Goal: Task Accomplishment & Management: Use online tool/utility

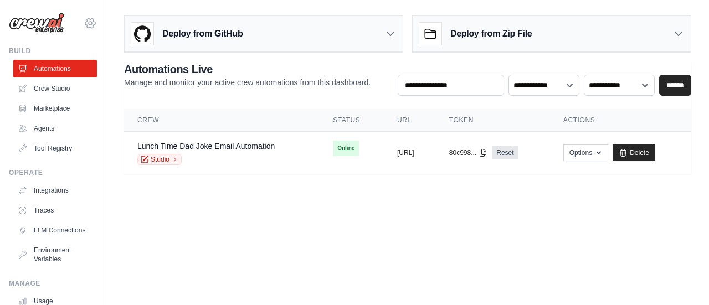
click at [84, 23] on icon at bounding box center [90, 23] width 13 height 13
click at [84, 26] on icon at bounding box center [90, 23] width 13 height 13
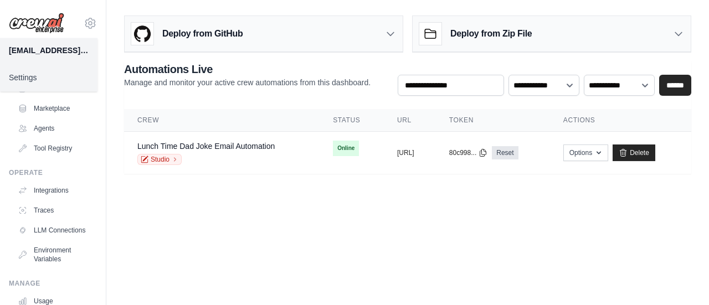
click at [124, 8] on main "Deploy from GitHub Deploy your project directly from GitHub. Select a repositor…" at bounding box center [407, 99] width 603 height 198
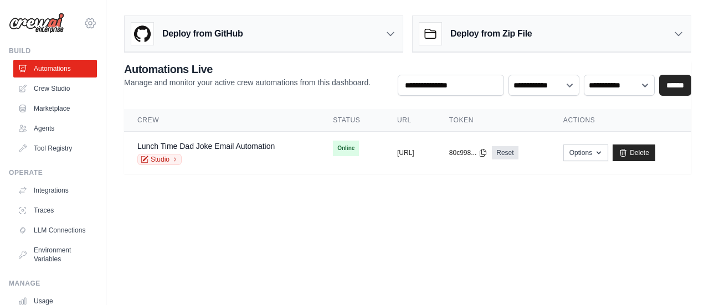
click at [84, 17] on icon at bounding box center [90, 23] width 13 height 13
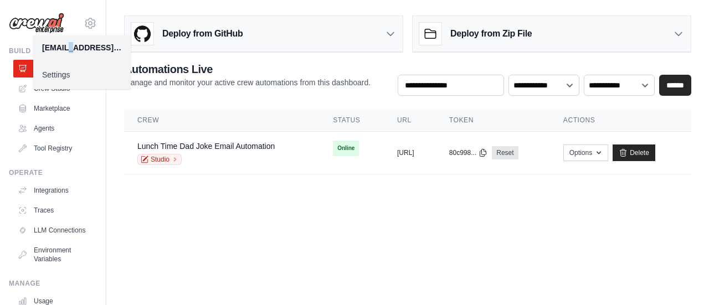
drag, startPoint x: 75, startPoint y: 46, endPoint x: 71, endPoint y: 51, distance: 6.3
click at [71, 51] on div "[EMAIL_ADDRESS][PERSON_NAME][DOMAIN_NAME]" at bounding box center [82, 47] width 80 height 11
click at [84, 24] on icon at bounding box center [90, 23] width 13 height 13
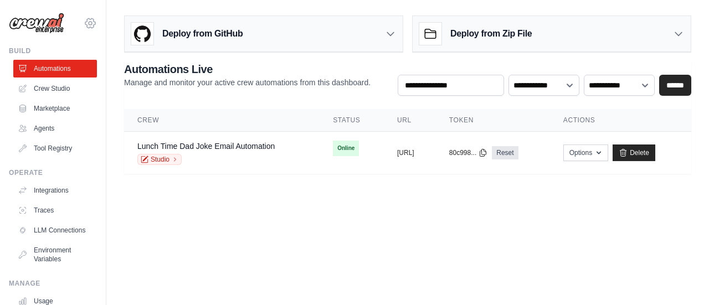
click at [85, 26] on icon at bounding box center [90, 22] width 10 height 9
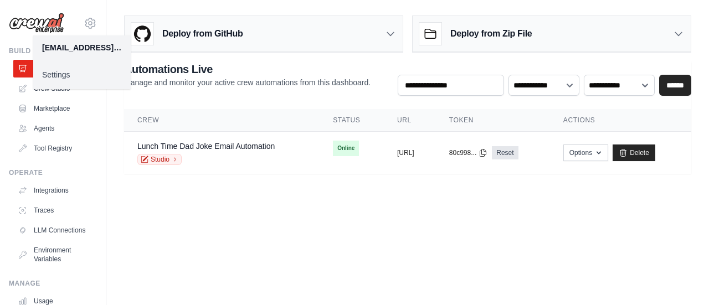
click at [303, 214] on body "matheus.tocchini@ambevtech.com.br Settings Build Automations Crew Studio Resour…" at bounding box center [354, 152] width 709 height 305
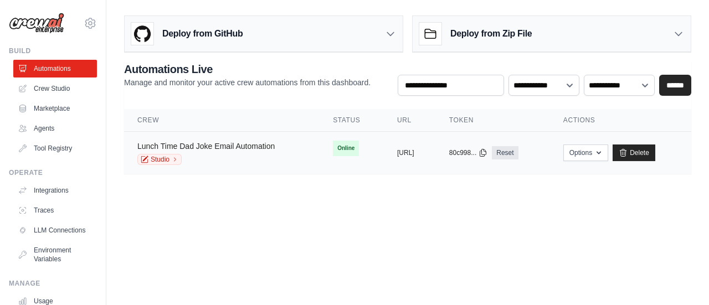
click at [251, 147] on link "Lunch Time Dad Joke Email Automation" at bounding box center [205, 146] width 137 height 9
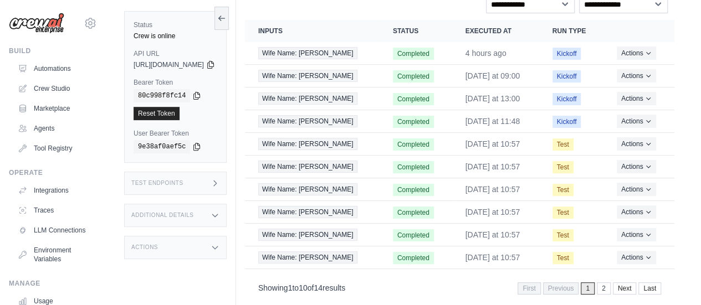
scroll to position [150, 0]
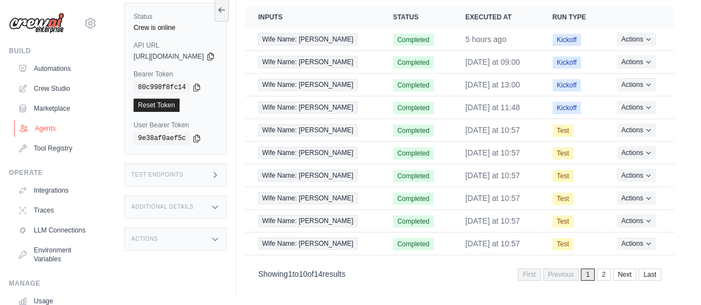
click at [44, 135] on link "Agents" at bounding box center [56, 129] width 84 height 18
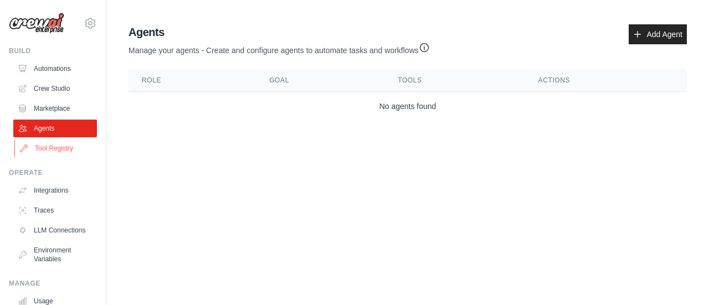
click at [63, 147] on link "Tool Registry" at bounding box center [56, 149] width 84 height 18
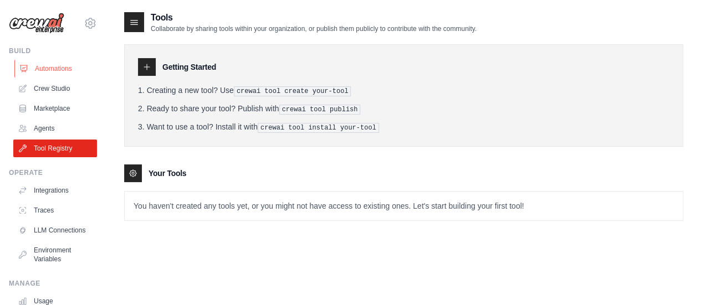
click at [61, 66] on link "Automations" at bounding box center [56, 69] width 84 height 18
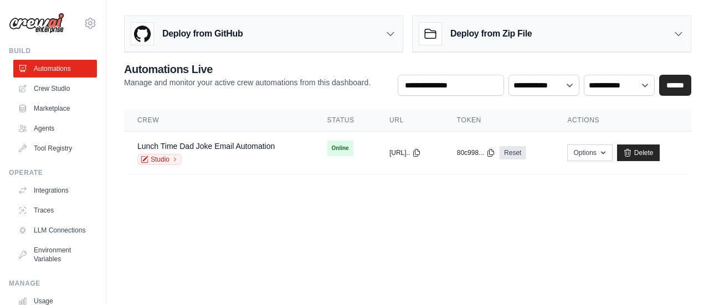
click at [225, 142] on link "Lunch Time Dad Joke Email Automation" at bounding box center [205, 146] width 137 height 9
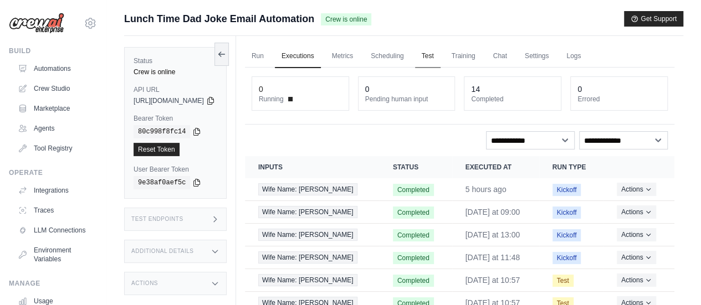
click at [440, 53] on link "Test" at bounding box center [427, 56] width 25 height 23
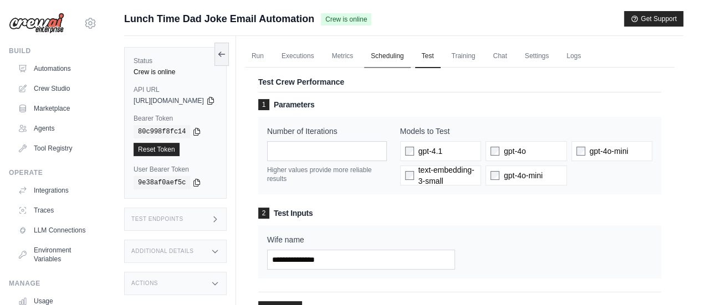
click at [410, 51] on link "Scheduling" at bounding box center [387, 56] width 46 height 23
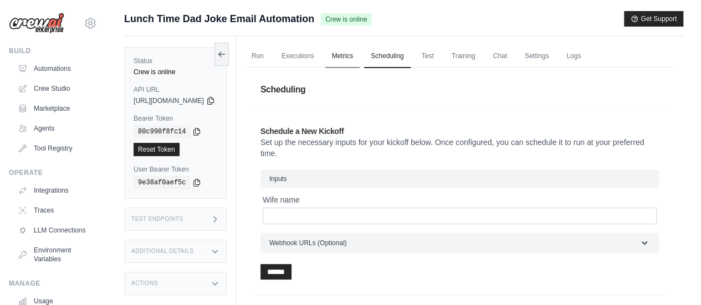
click at [360, 53] on link "Metrics" at bounding box center [342, 56] width 35 height 23
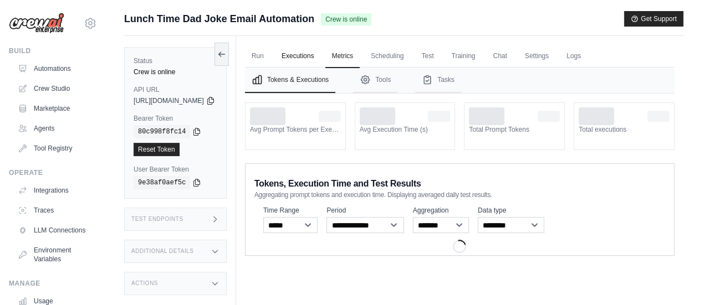
click at [319, 61] on link "Executions" at bounding box center [298, 56] width 46 height 23
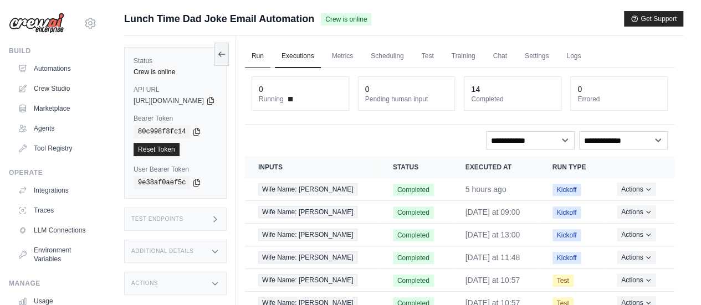
click at [270, 58] on link "Run" at bounding box center [257, 56] width 25 height 23
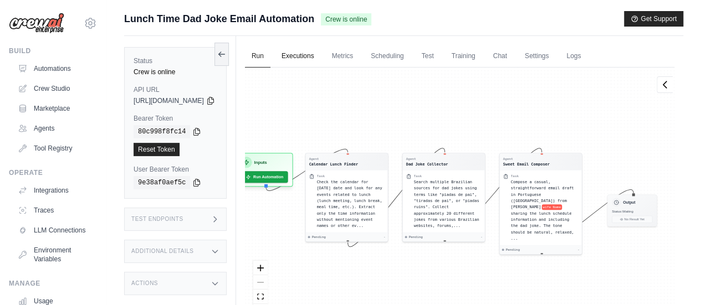
click at [321, 50] on link "Executions" at bounding box center [298, 56] width 46 height 23
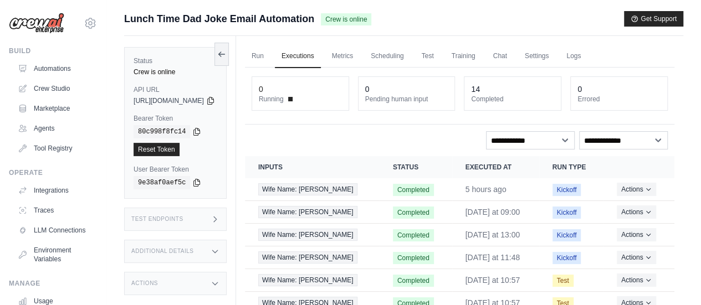
click at [511, 54] on ul "Run Executions Metrics Scheduling Test Training Chat Settings Logs" at bounding box center [459, 56] width 429 height 23
click at [513, 53] on link "Chat" at bounding box center [499, 56] width 27 height 23
click at [548, 51] on link "Settings" at bounding box center [536, 56] width 37 height 23
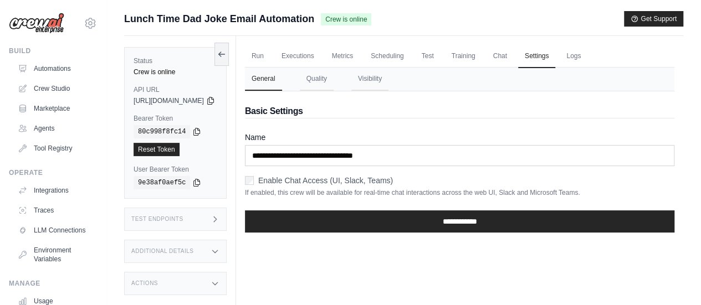
scroll to position [47, 0]
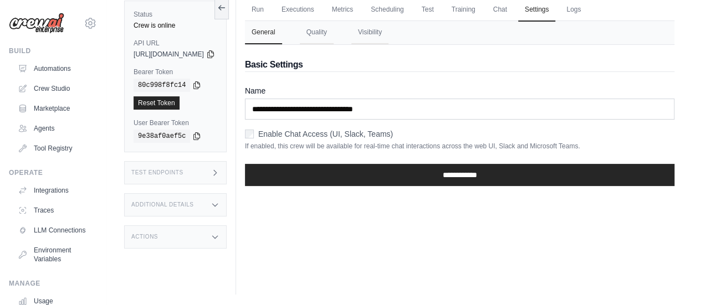
click at [219, 233] on icon at bounding box center [214, 237] width 9 height 9
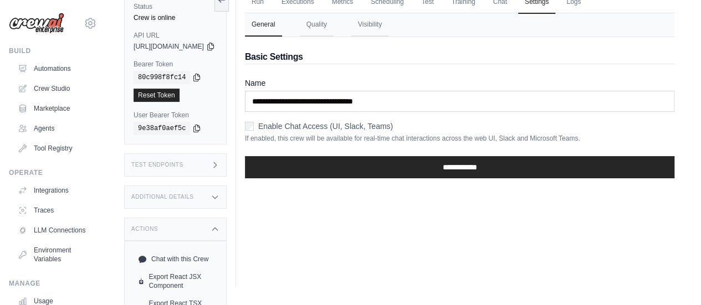
scroll to position [113, 0]
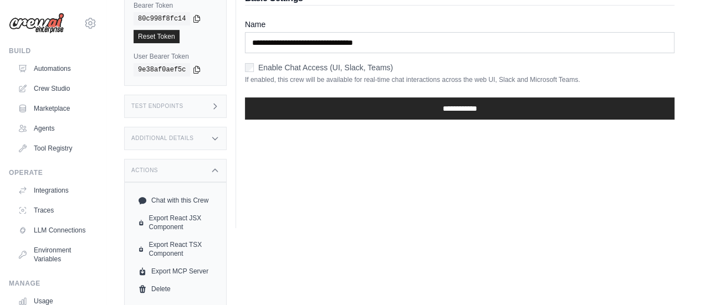
click at [227, 136] on div "Additional Details" at bounding box center [175, 138] width 102 height 23
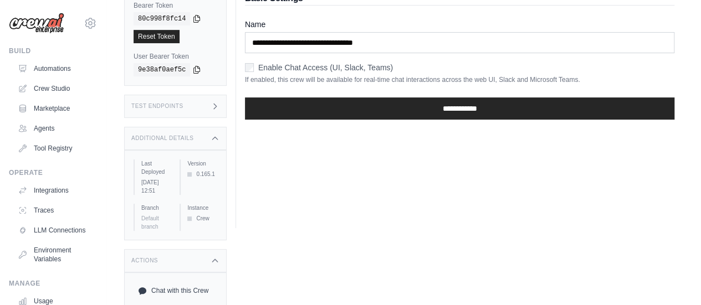
click at [227, 111] on div "Test Endpoints" at bounding box center [175, 106] width 102 height 23
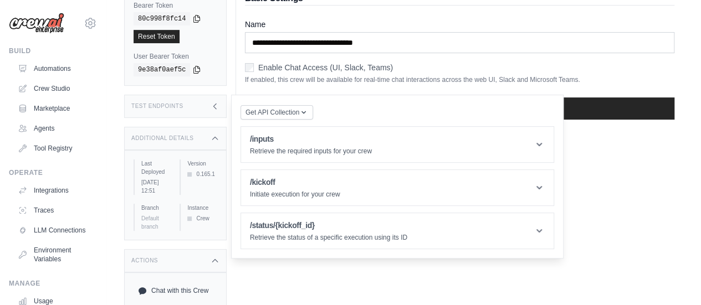
click at [227, 111] on div "Test Endpoints" at bounding box center [175, 106] width 102 height 23
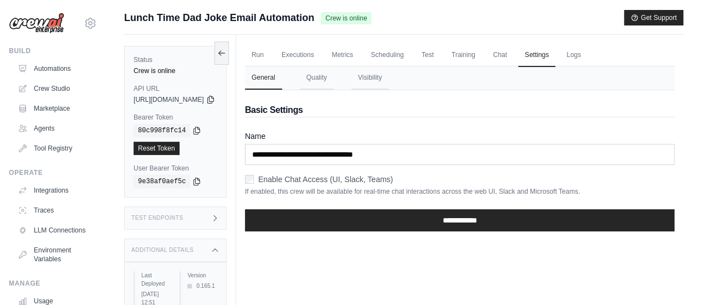
scroll to position [0, 0]
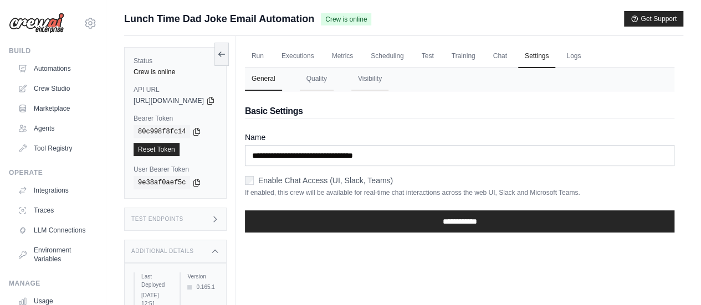
click at [229, 48] on button at bounding box center [221, 54] width 14 height 23
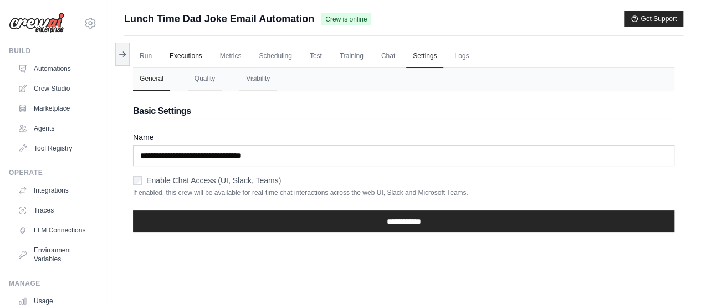
click at [185, 52] on link "Executions" at bounding box center [186, 56] width 46 height 23
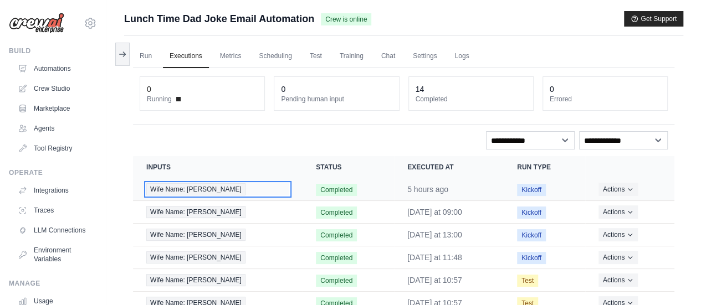
click at [239, 184] on div "Wife Name: [PERSON_NAME]" at bounding box center [217, 189] width 143 height 12
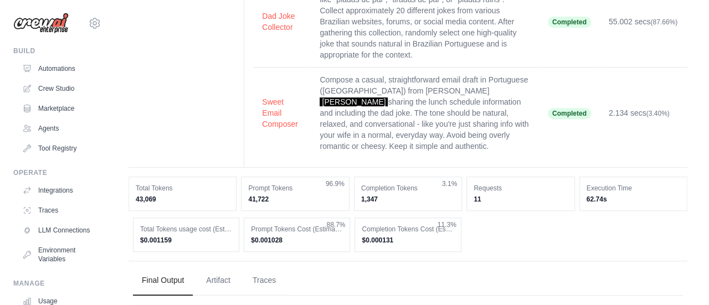
scroll to position [111, 0]
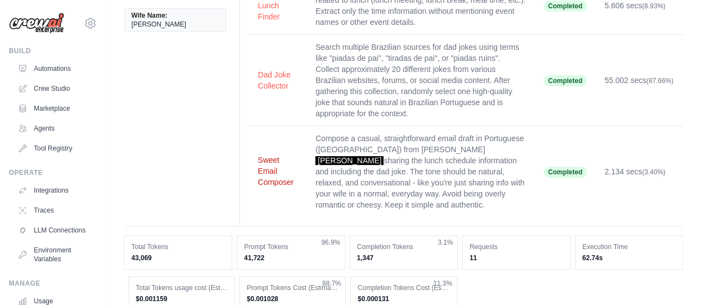
click at [259, 157] on button "Sweet Email Composer" at bounding box center [278, 171] width 40 height 33
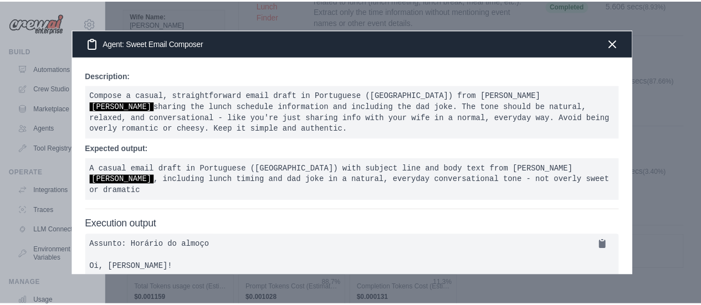
scroll to position [76, 0]
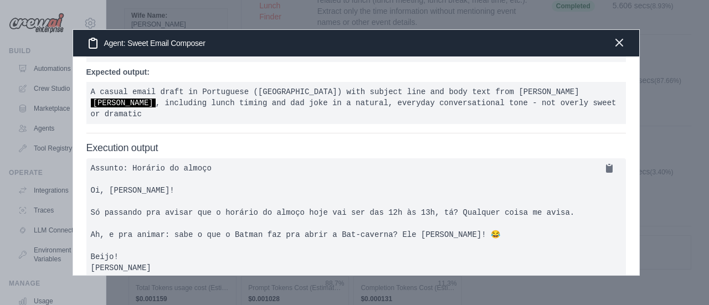
click at [618, 46] on icon "button" at bounding box center [618, 42] width 13 height 13
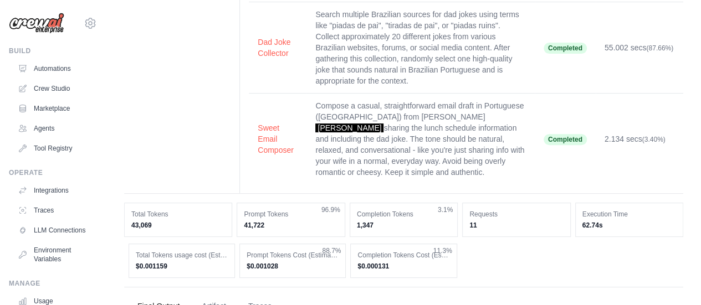
scroll to position [332, 0]
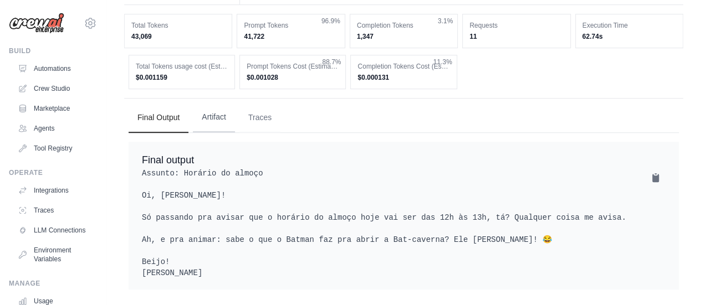
click at [203, 106] on button "Artifact" at bounding box center [214, 117] width 42 height 30
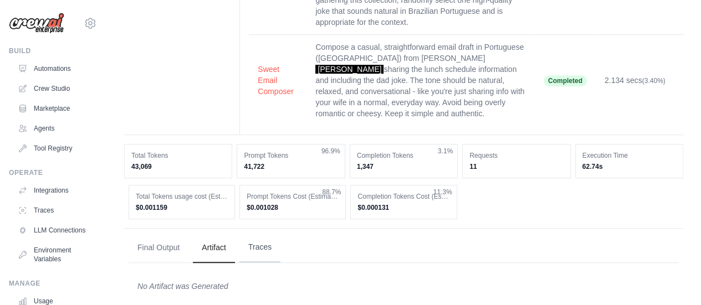
click at [261, 235] on button "Traces" at bounding box center [259, 248] width 41 height 30
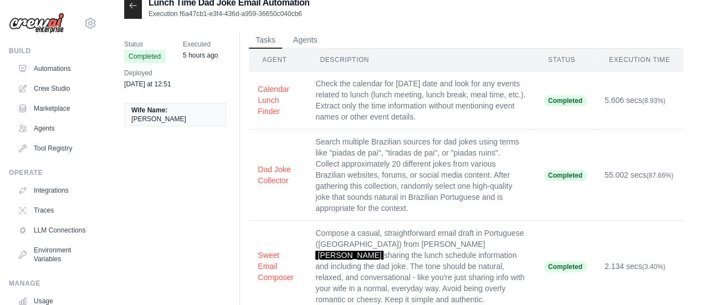
scroll to position [0, 0]
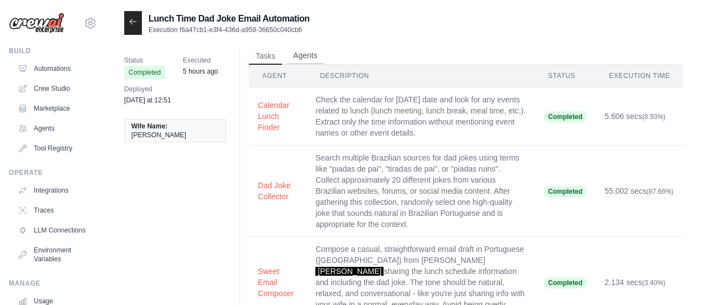
click at [305, 61] on button "Agents" at bounding box center [305, 56] width 38 height 17
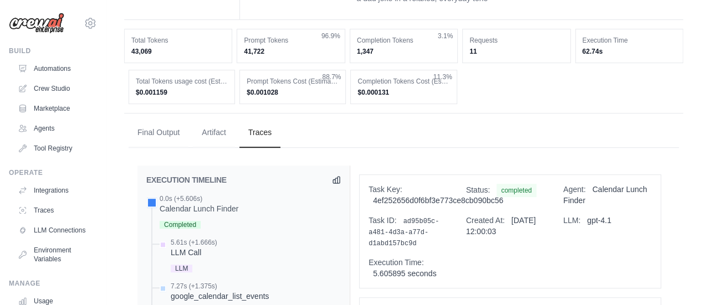
scroll to position [277, 0]
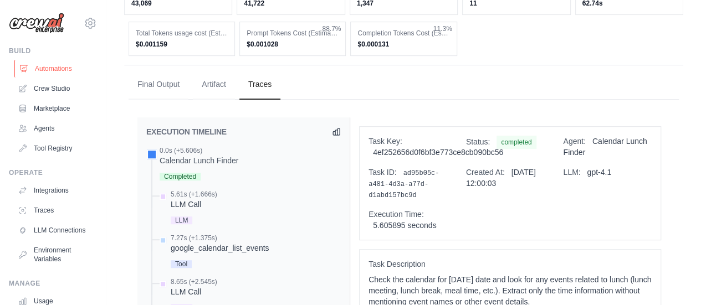
click at [35, 64] on link "Automations" at bounding box center [56, 69] width 84 height 18
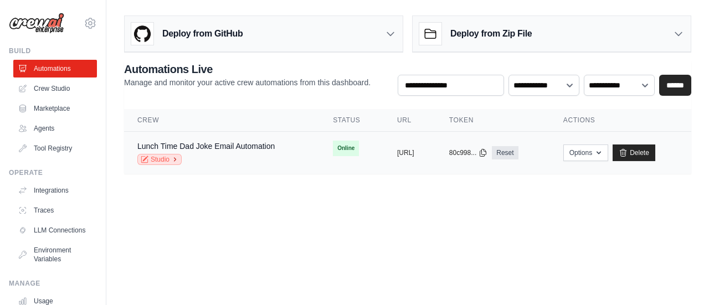
click at [148, 156] on link "Studio" at bounding box center [159, 159] width 44 height 11
click at [36, 229] on link "LLM Connections" at bounding box center [56, 231] width 84 height 18
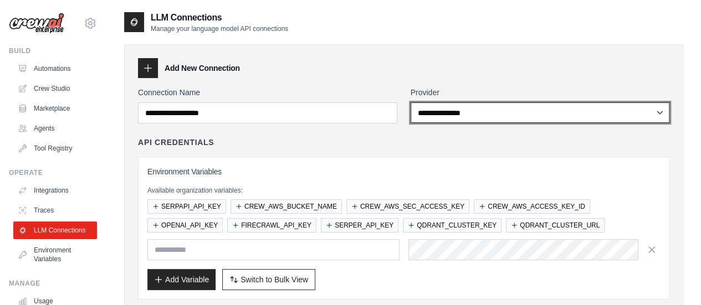
click at [478, 106] on select "**********" at bounding box center [539, 112] width 259 height 20
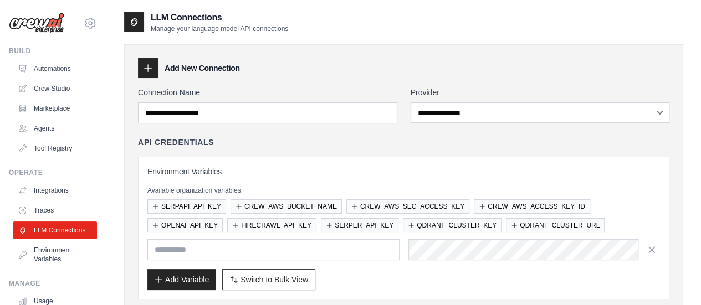
click at [460, 63] on div "Add New Connection" at bounding box center [403, 68] width 531 height 20
click at [42, 73] on link "Automations" at bounding box center [56, 69] width 84 height 18
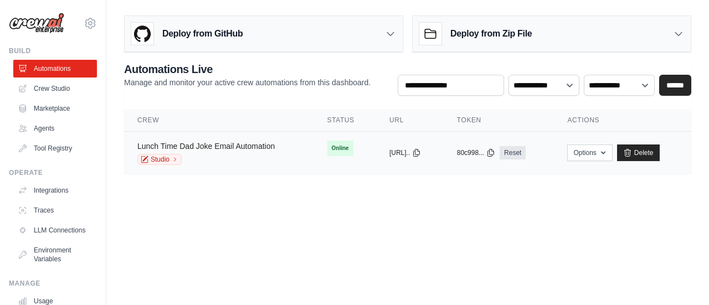
click at [186, 142] on link "Lunch Time Dad Joke Email Automation" at bounding box center [205, 146] width 137 height 9
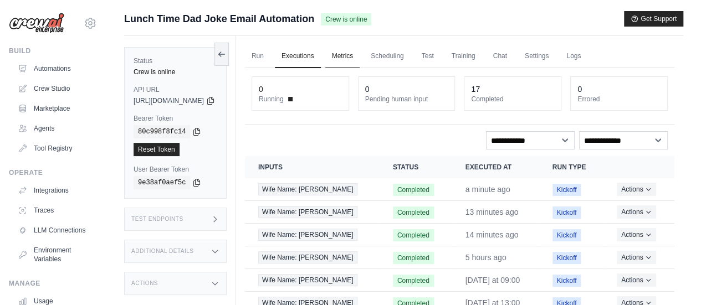
click at [360, 48] on link "Metrics" at bounding box center [342, 56] width 35 height 23
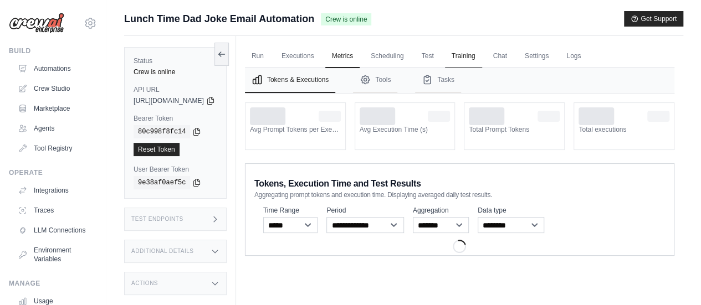
click at [482, 63] on link "Training" at bounding box center [463, 56] width 37 height 23
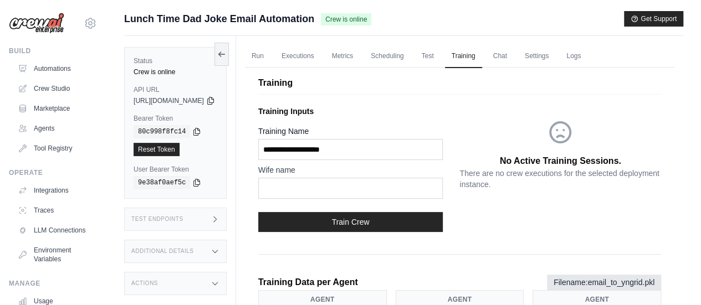
click at [360, 54] on link "Metrics" at bounding box center [342, 56] width 35 height 23
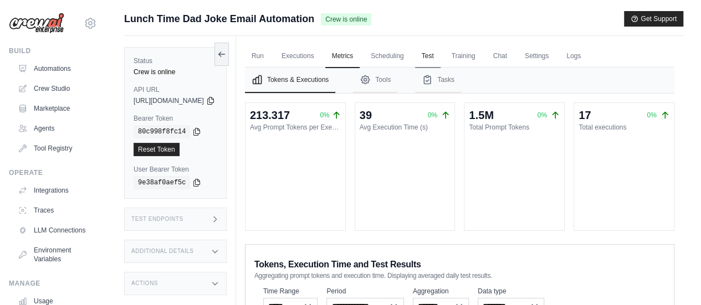
click at [410, 57] on link "Scheduling" at bounding box center [387, 56] width 46 height 23
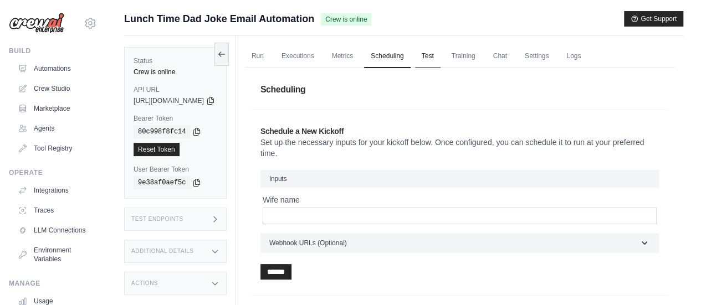
click at [440, 56] on link "Test" at bounding box center [427, 56] width 25 height 23
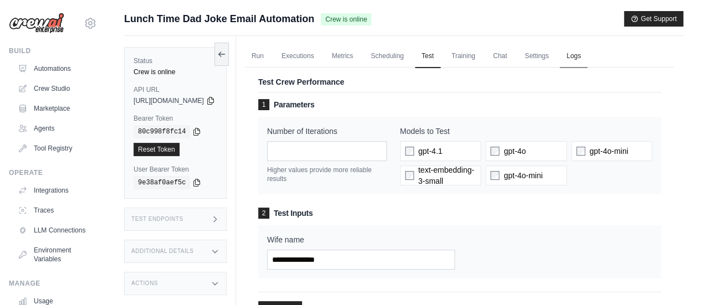
click at [587, 55] on link "Logs" at bounding box center [573, 56] width 28 height 23
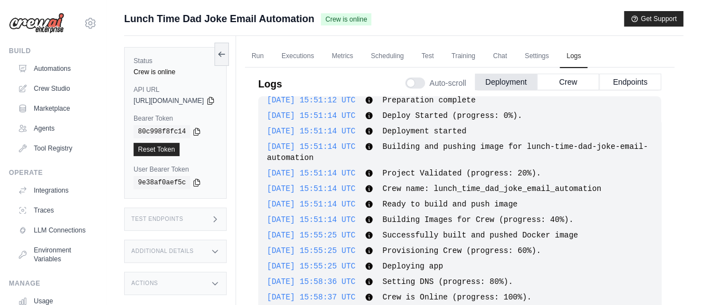
click at [45, 27] on img at bounding box center [36, 23] width 55 height 21
click at [27, 69] on icon at bounding box center [23, 68] width 9 height 9
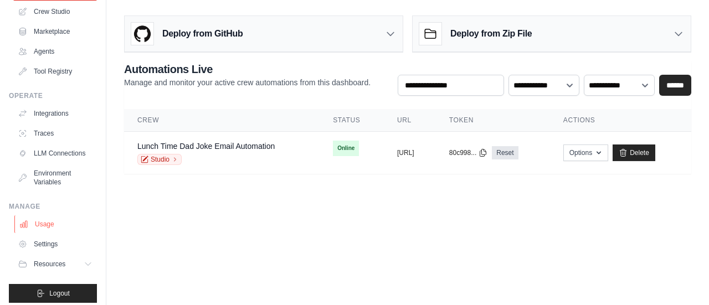
scroll to position [92, 0]
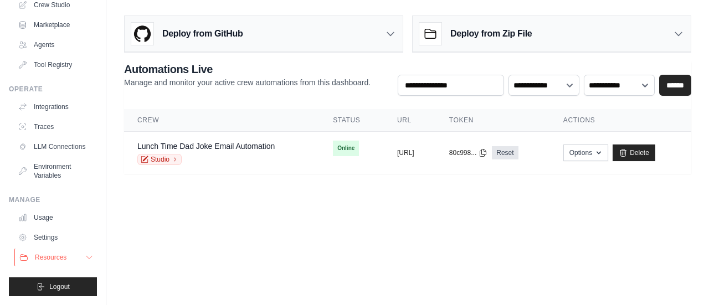
click at [44, 251] on button "Resources" at bounding box center [56, 258] width 84 height 18
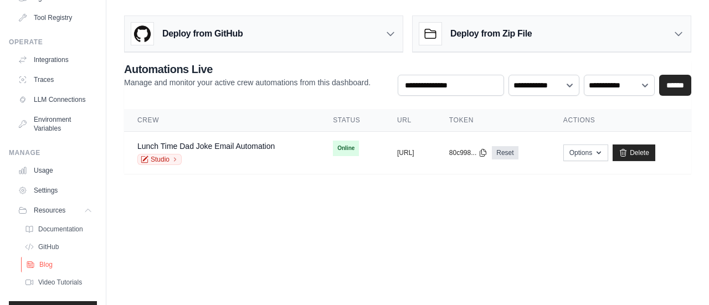
scroll to position [163, 0]
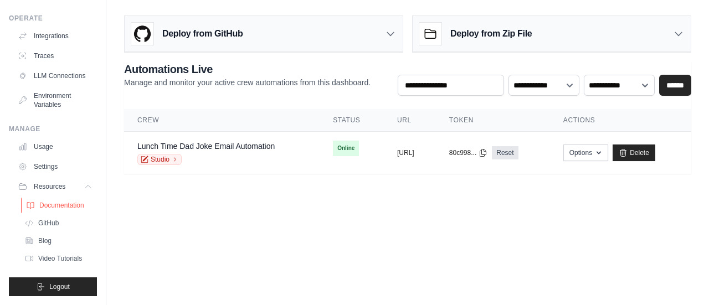
click at [70, 208] on span "Documentation" at bounding box center [61, 205] width 45 height 9
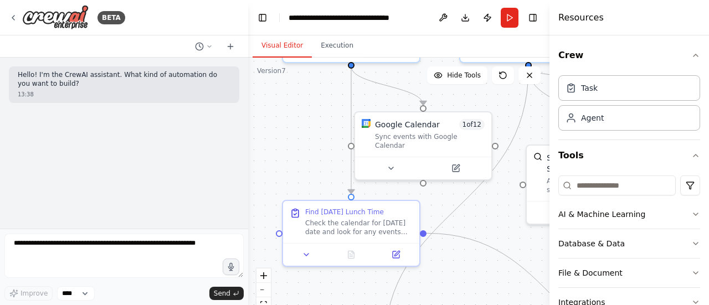
drag, startPoint x: 326, startPoint y: 236, endPoint x: 305, endPoint y: 101, distance: 136.3
click at [305, 101] on div ".deletable-edge-delete-btn { width: 20px; height: 20px; border: 0px solid #ffff…" at bounding box center [398, 196] width 301 height 277
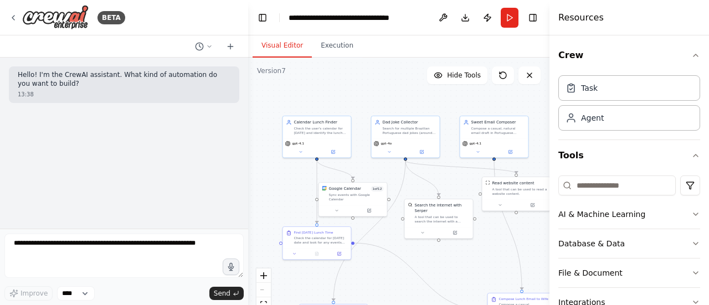
drag, startPoint x: 512, startPoint y: 205, endPoint x: 439, endPoint y: 256, distance: 88.8
click at [439, 258] on div ".deletable-edge-delete-btn { width: 20px; height: 20px; border: 0px solid #ffff…" at bounding box center [398, 196] width 301 height 277
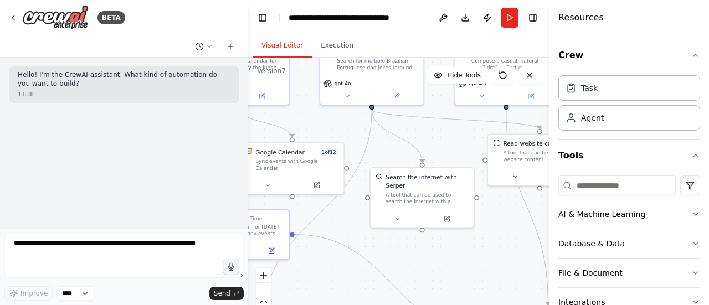
drag, startPoint x: 433, startPoint y: 246, endPoint x: 491, endPoint y: 218, distance: 64.6
click at [491, 218] on div ".deletable-edge-delete-btn { width: 20px; height: 20px; border: 0px solid #ffff…" at bounding box center [398, 196] width 301 height 277
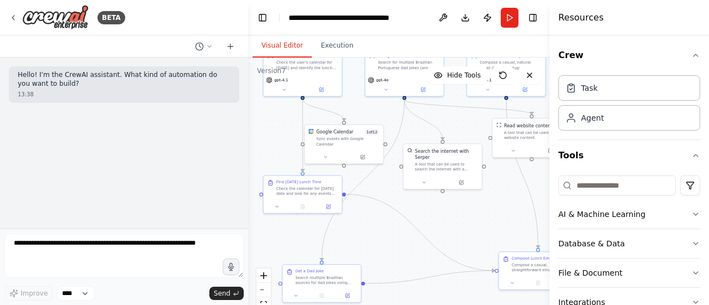
drag, startPoint x: 398, startPoint y: 265, endPoint x: 408, endPoint y: 231, distance: 35.8
click at [408, 231] on div ".deletable-edge-delete-btn { width: 20px; height: 20px; border: 0px solid #ffff…" at bounding box center [398, 196] width 301 height 277
click at [361, 138] on div "Sync events with Google Calendar" at bounding box center [347, 140] width 63 height 10
click at [331, 152] on button at bounding box center [325, 156] width 36 height 8
click at [321, 152] on button at bounding box center [329, 156] width 36 height 8
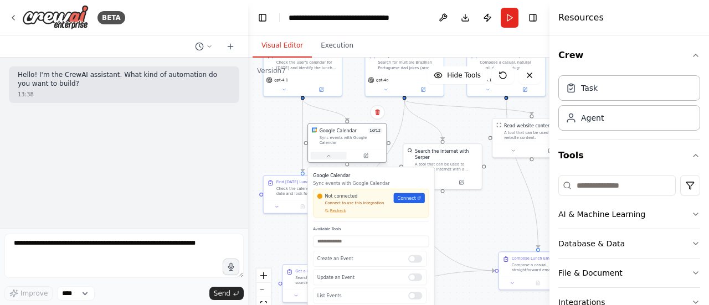
click at [321, 152] on button at bounding box center [329, 156] width 36 height 8
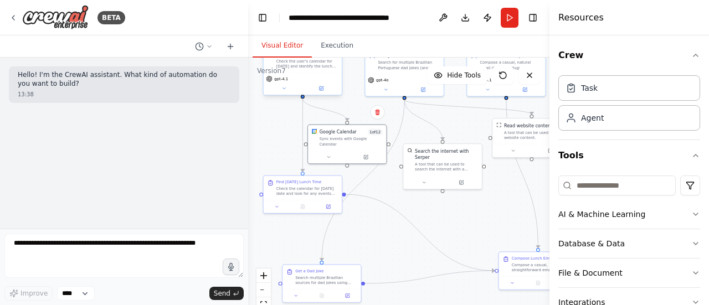
click at [302, 68] on div "Check the user's calendar for [DATE] and identify the lunch time slot, providin…" at bounding box center [306, 64] width 61 height 10
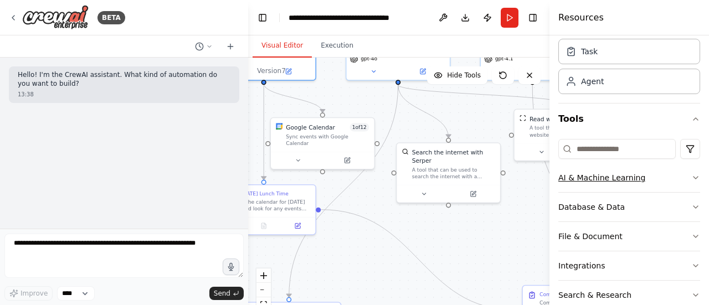
scroll to position [86, 0]
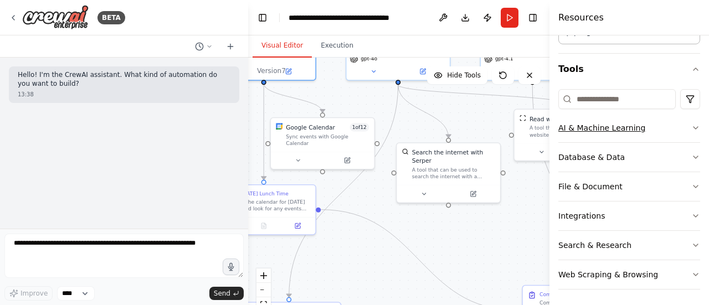
click at [679, 123] on button "AI & Machine Learning" at bounding box center [629, 128] width 142 height 29
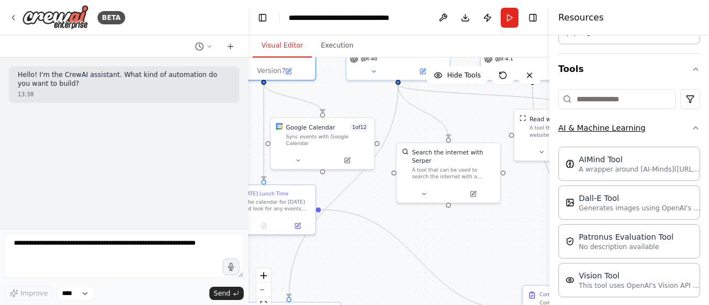
click at [679, 123] on button "AI & Machine Learning" at bounding box center [629, 128] width 142 height 29
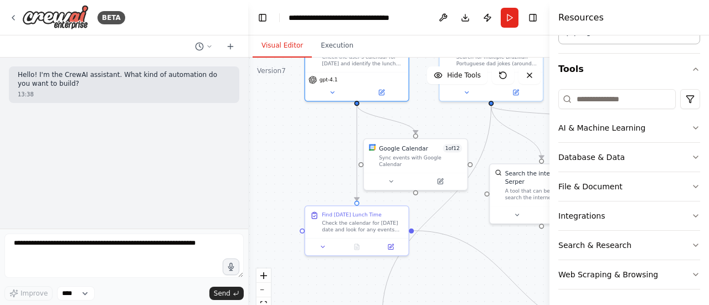
drag, startPoint x: 337, startPoint y: 238, endPoint x: 426, endPoint y: 263, distance: 93.1
click at [426, 263] on div ".deletable-edge-delete-btn { width: 20px; height: 20px; border: 0px solid #ffff…" at bounding box center [398, 196] width 301 height 277
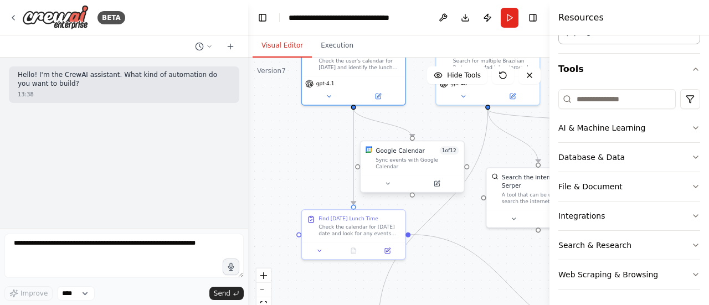
click at [429, 167] on div "Google Calendar 1 of 12 Sync events with Google Calendar" at bounding box center [412, 158] width 103 height 34
click at [429, 168] on div "Google Calendar 1 of 12 Sync events with Google Calendar" at bounding box center [412, 158] width 103 height 34
click at [442, 89] on div "gpt-4o" at bounding box center [487, 88] width 103 height 29
click at [364, 231] on div "Check the calendar for [DATE] date and look for any events related to lunch (lu…" at bounding box center [358, 228] width 81 height 13
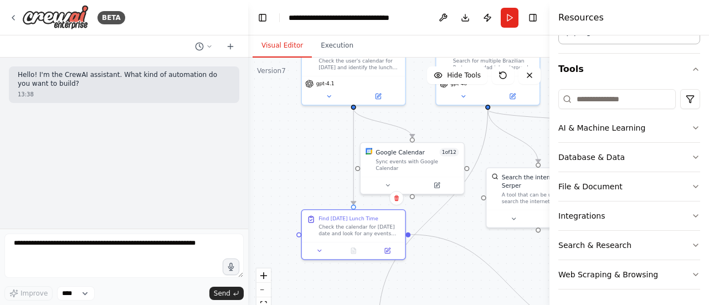
drag, startPoint x: 271, startPoint y: 239, endPoint x: 250, endPoint y: 255, distance: 27.2
drag, startPoint x: 250, startPoint y: 255, endPoint x: 496, endPoint y: 228, distance: 248.0
click at [496, 228] on div ".deletable-edge-delete-btn { width: 20px; height: 20px; border: 0px solid #ffff…" at bounding box center [398, 196] width 301 height 277
drag, startPoint x: 465, startPoint y: 179, endPoint x: 414, endPoint y: 242, distance: 81.5
click at [399, 210] on div ".deletable-edge-delete-btn { width: 20px; height: 20px; border: 0px solid #ffff…" at bounding box center [373, 106] width 228 height 210
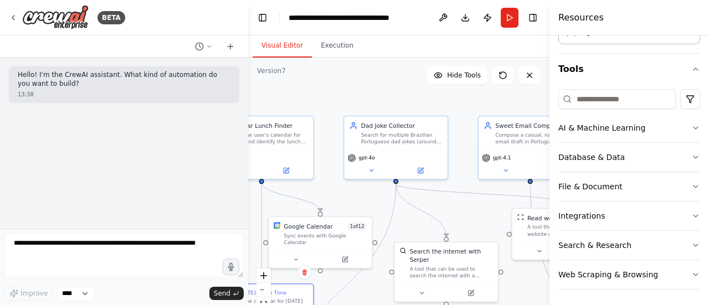
drag, startPoint x: 460, startPoint y: 210, endPoint x: 368, endPoint y: 284, distance: 118.2
click at [368, 284] on div ".deletable-edge-delete-btn { width: 20px; height: 20px; border: 0px solid #ffff…" at bounding box center [398, 196] width 301 height 277
click at [397, 135] on div "Search for multiple Brazilian Portuguese dad jokes (around 20) from various sou…" at bounding box center [401, 137] width 81 height 13
click at [420, 170] on icon at bounding box center [419, 169] width 5 height 5
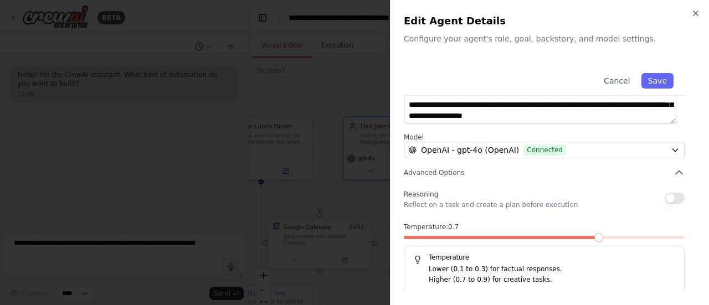
scroll to position [0, 0]
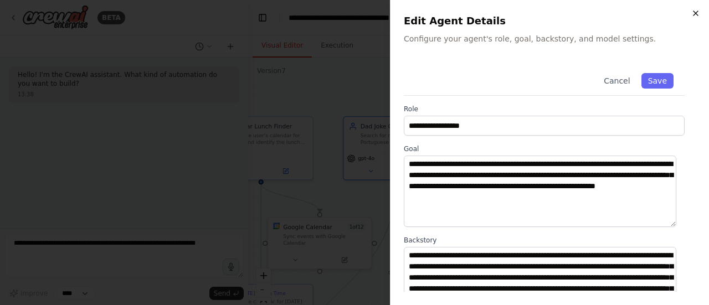
click at [698, 9] on icon "button" at bounding box center [695, 13] width 9 height 9
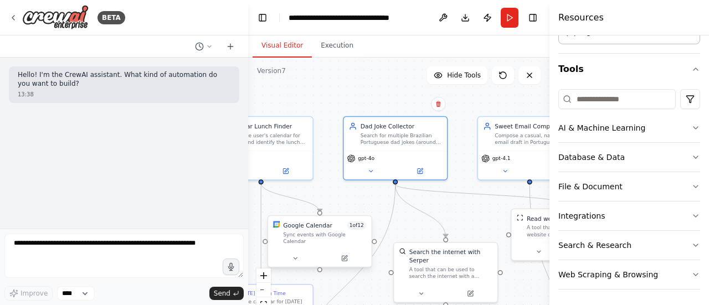
click at [335, 235] on div "Sync events with Google Calendar" at bounding box center [324, 237] width 83 height 13
click at [349, 254] on button at bounding box center [345, 259] width 48 height 10
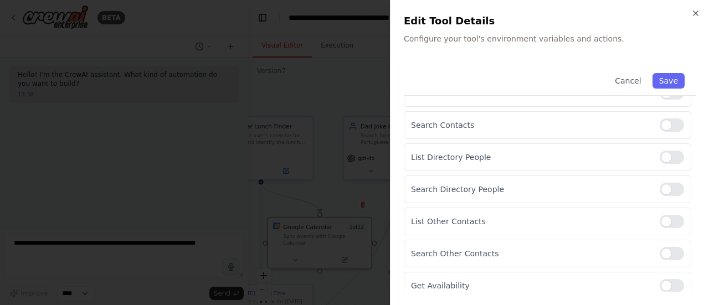
scroll to position [325, 0]
click at [696, 14] on icon "button" at bounding box center [695, 13] width 9 height 9
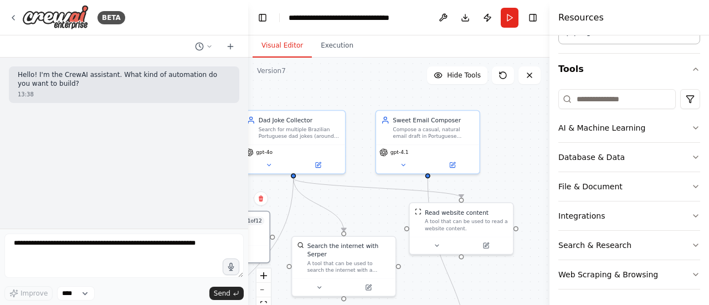
drag, startPoint x: 462, startPoint y: 215, endPoint x: 373, endPoint y: 197, distance: 90.5
click at [369, 203] on div ".deletable-edge-delete-btn { width: 20px; height: 20px; border: 0px solid #ffff…" at bounding box center [398, 196] width 301 height 277
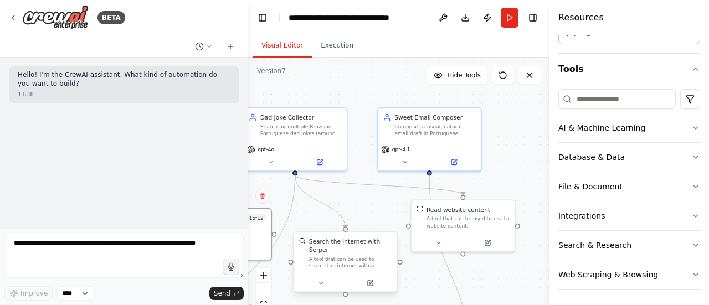
click at [337, 259] on div "A tool that can be used to search the internet with a search_query. Supports di…" at bounding box center [350, 262] width 83 height 13
click at [360, 278] on button at bounding box center [370, 283] width 48 height 10
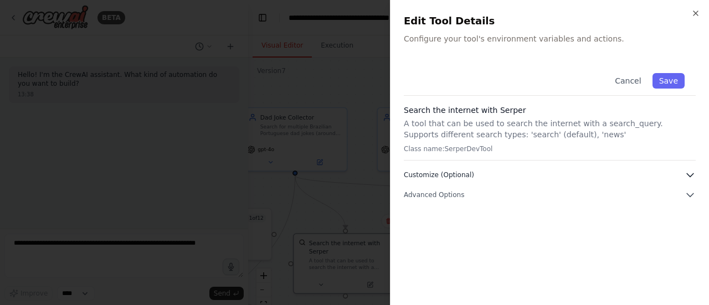
click at [550, 173] on button "Customize (Optional)" at bounding box center [550, 174] width 292 height 11
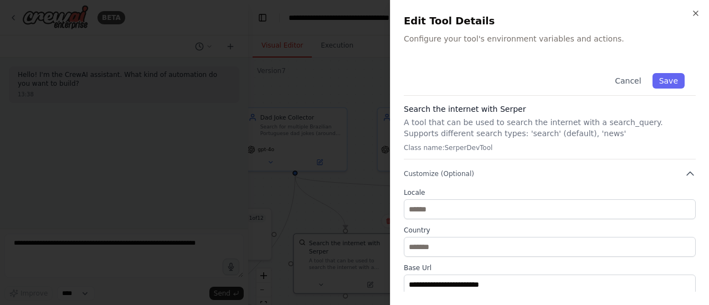
scroll to position [0, 0]
click at [545, 171] on button "Customize (Optional)" at bounding box center [550, 174] width 292 height 11
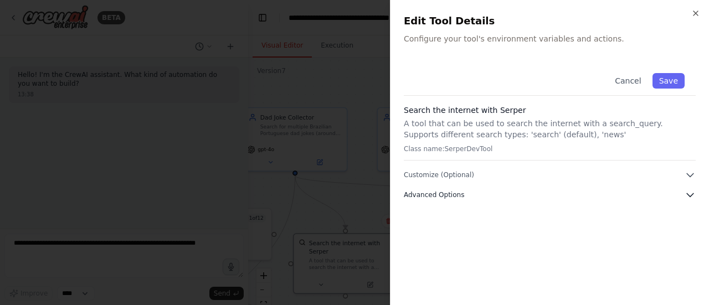
click at [527, 193] on button "Advanced Options" at bounding box center [550, 194] width 292 height 11
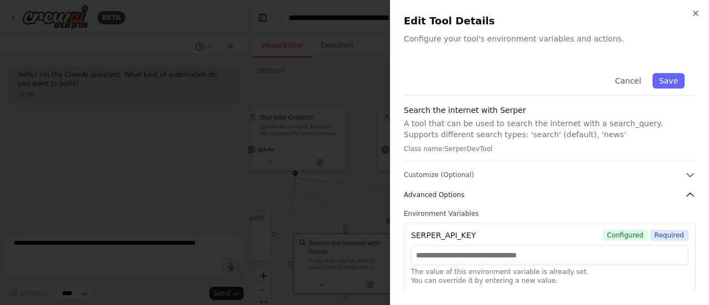
click at [499, 193] on button "Advanced Options" at bounding box center [550, 194] width 292 height 11
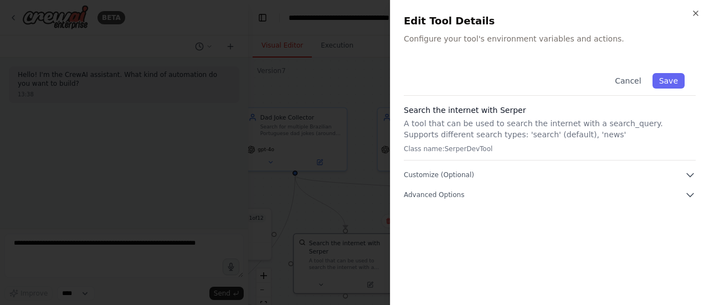
click at [331, 174] on div at bounding box center [354, 152] width 709 height 305
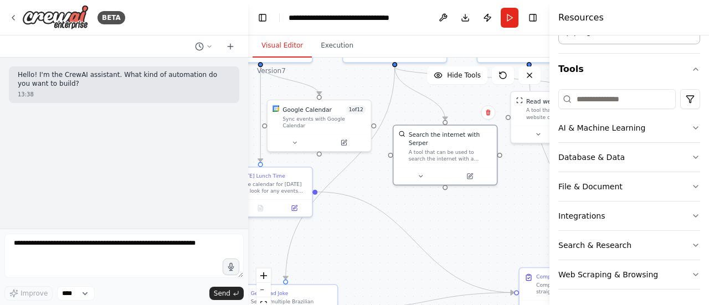
drag, startPoint x: 381, startPoint y: 212, endPoint x: 481, endPoint y: 103, distance: 147.4
click at [481, 103] on div "Confirm" at bounding box center [487, 112] width 19 height 19
click at [8, 21] on div "BETA" at bounding box center [124, 17] width 248 height 35
click at [12, 15] on icon at bounding box center [13, 17] width 9 height 9
